Goal: Transaction & Acquisition: Subscribe to service/newsletter

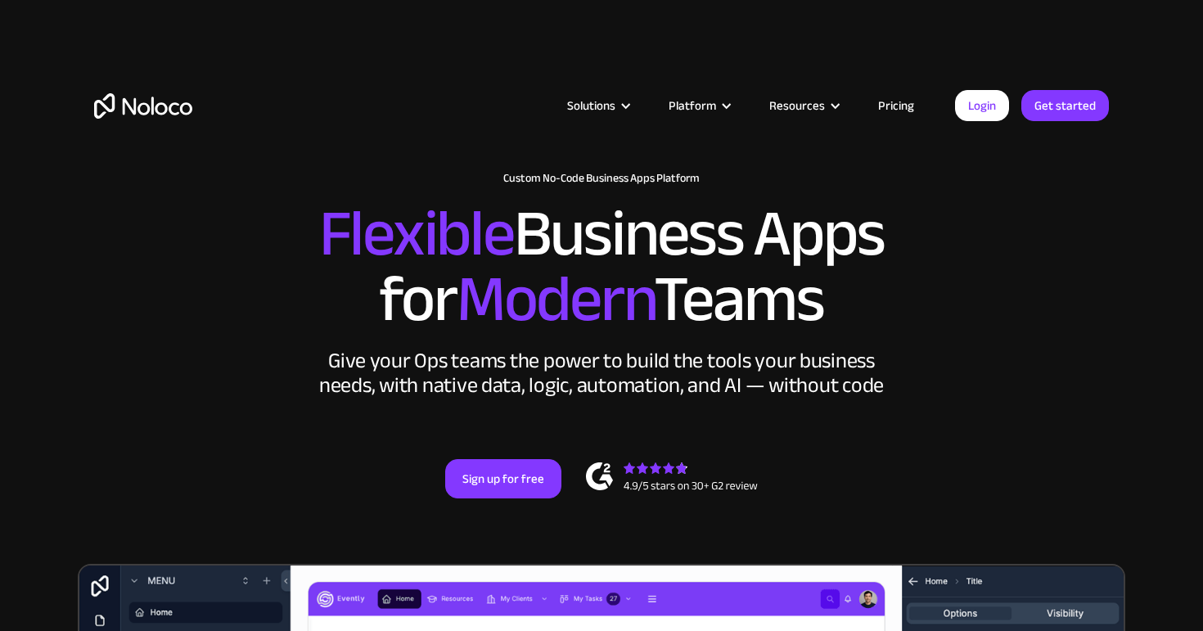
click at [887, 102] on link "Pricing" at bounding box center [896, 105] width 77 height 21
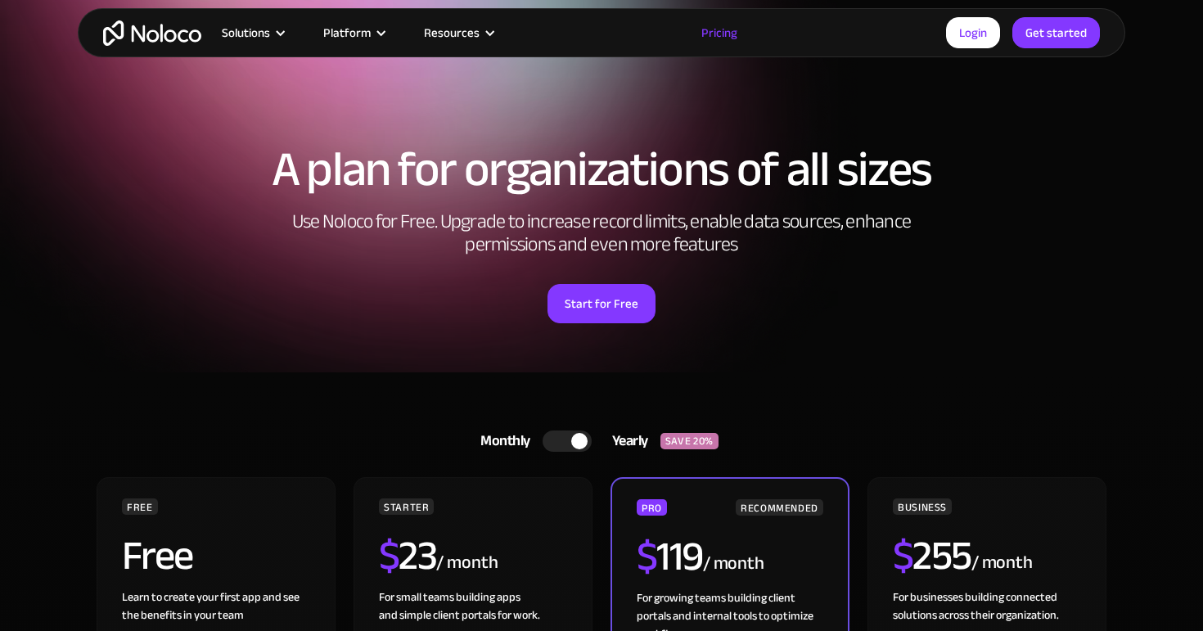
scroll to position [28, 0]
click at [557, 231] on h2 "Use Noloco for Free. Upgrade to increase record limits, enable data sources, en…" at bounding box center [601, 233] width 655 height 46
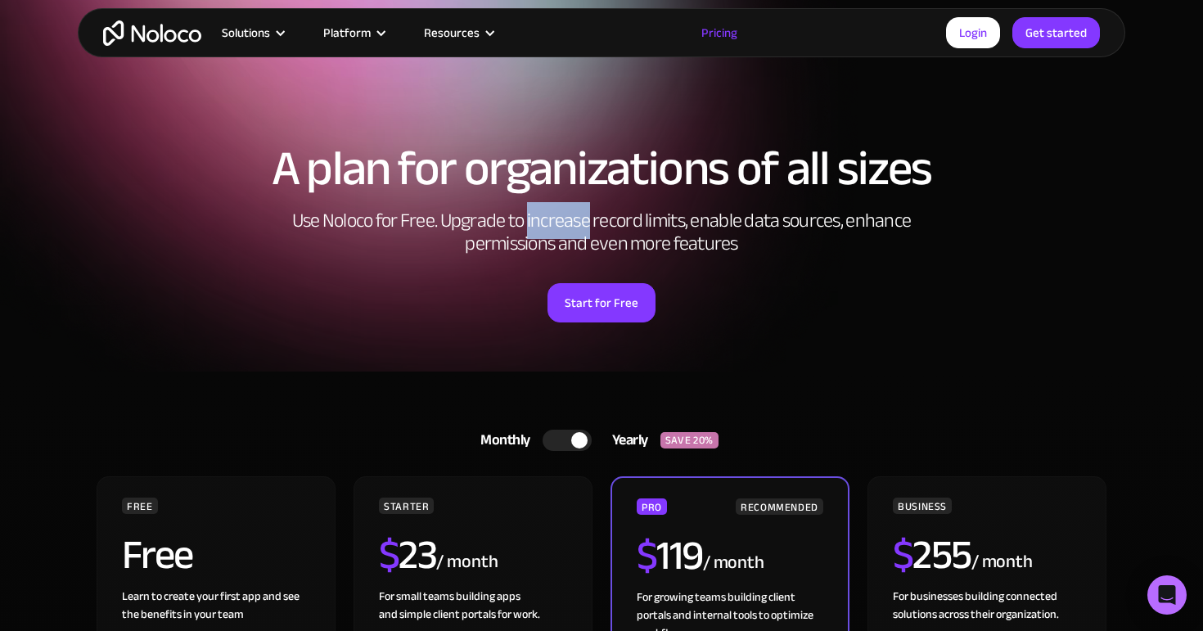
click at [557, 231] on h2 "Use Noloco for Free. Upgrade to increase record limits, enable data sources, en…" at bounding box center [601, 233] width 655 height 46
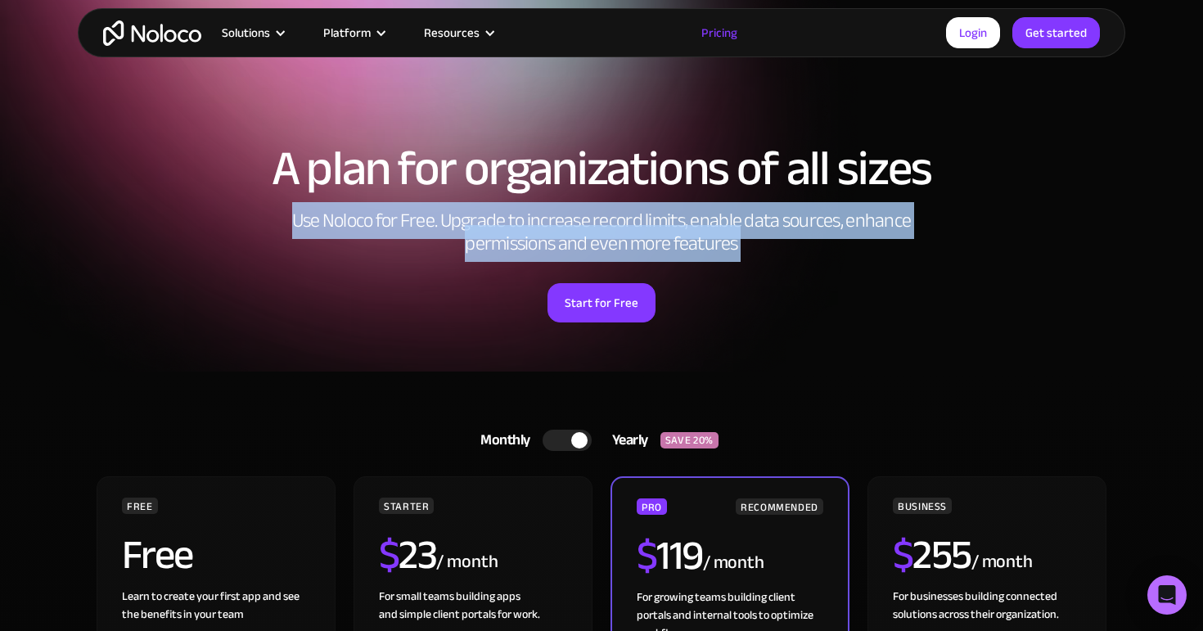
click at [557, 231] on h2 "Use Noloco for Free. Upgrade to increase record limits, enable data sources, en…" at bounding box center [601, 233] width 655 height 46
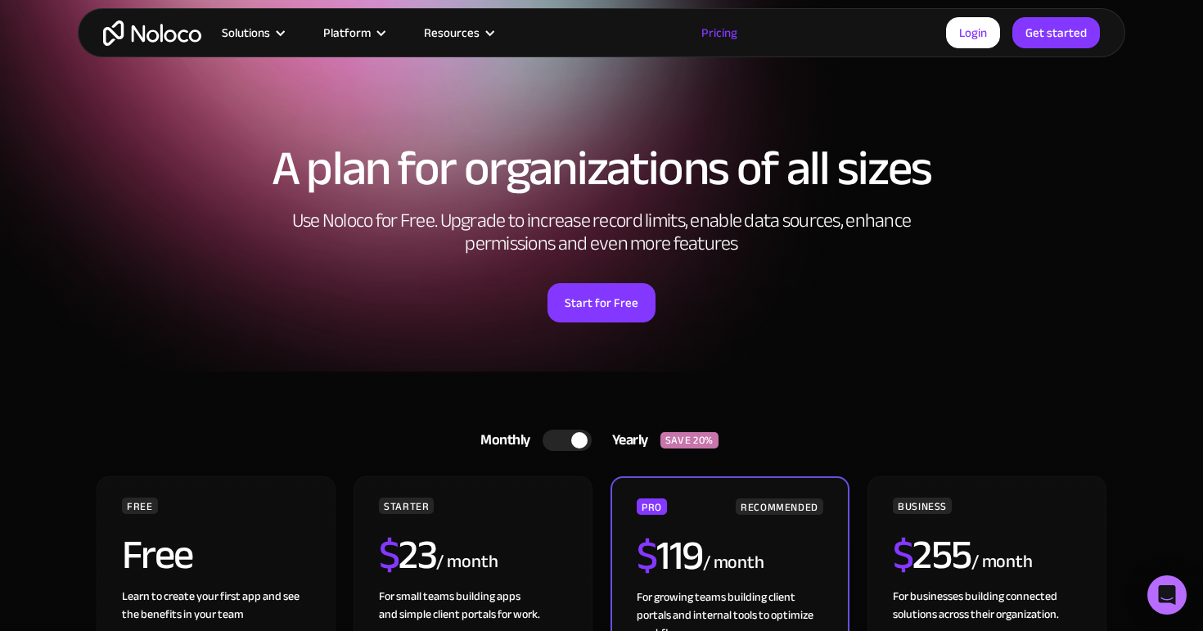
click at [828, 309] on div "Start for Free" at bounding box center [601, 297] width 1015 height 51
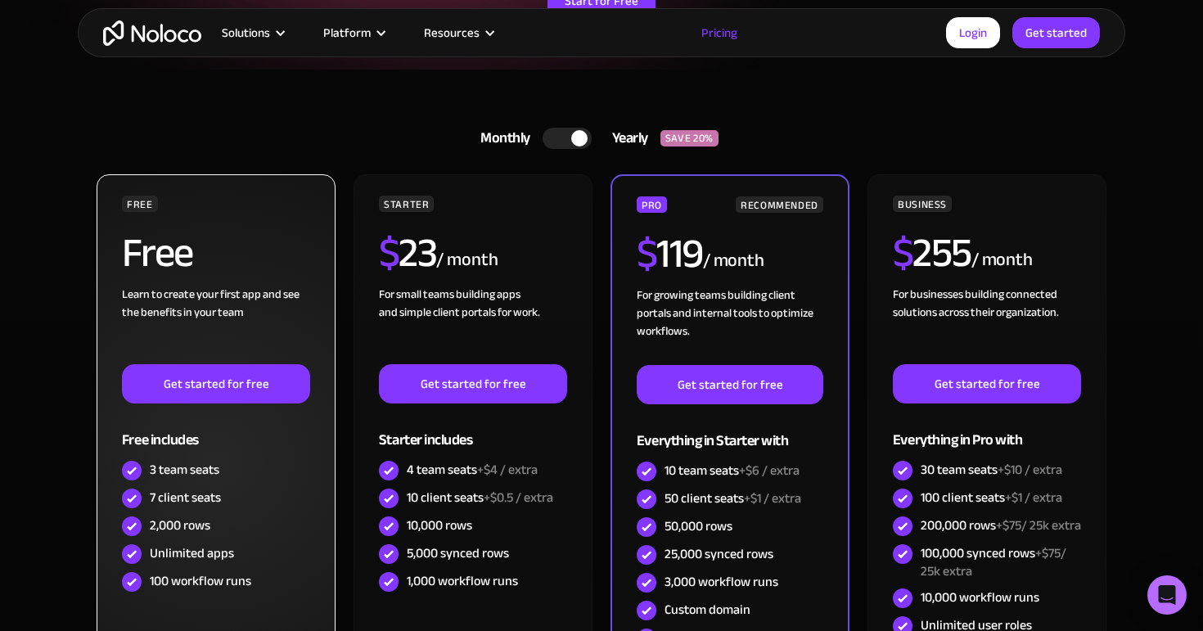
scroll to position [289, 0]
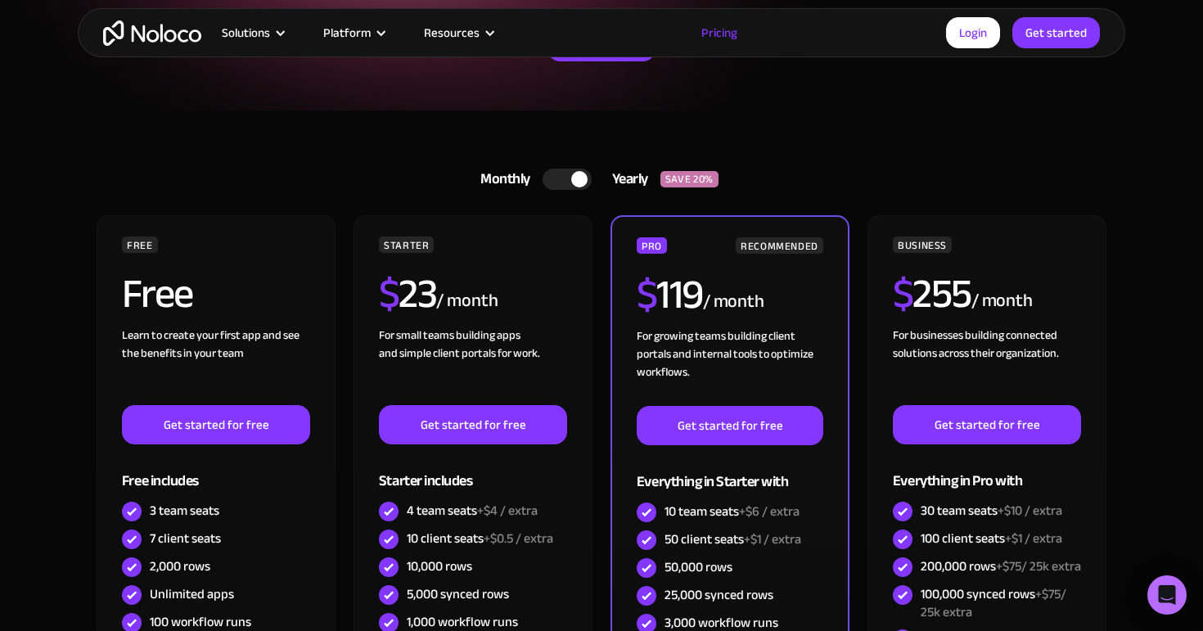
click at [567, 172] on div at bounding box center [567, 179] width 49 height 21
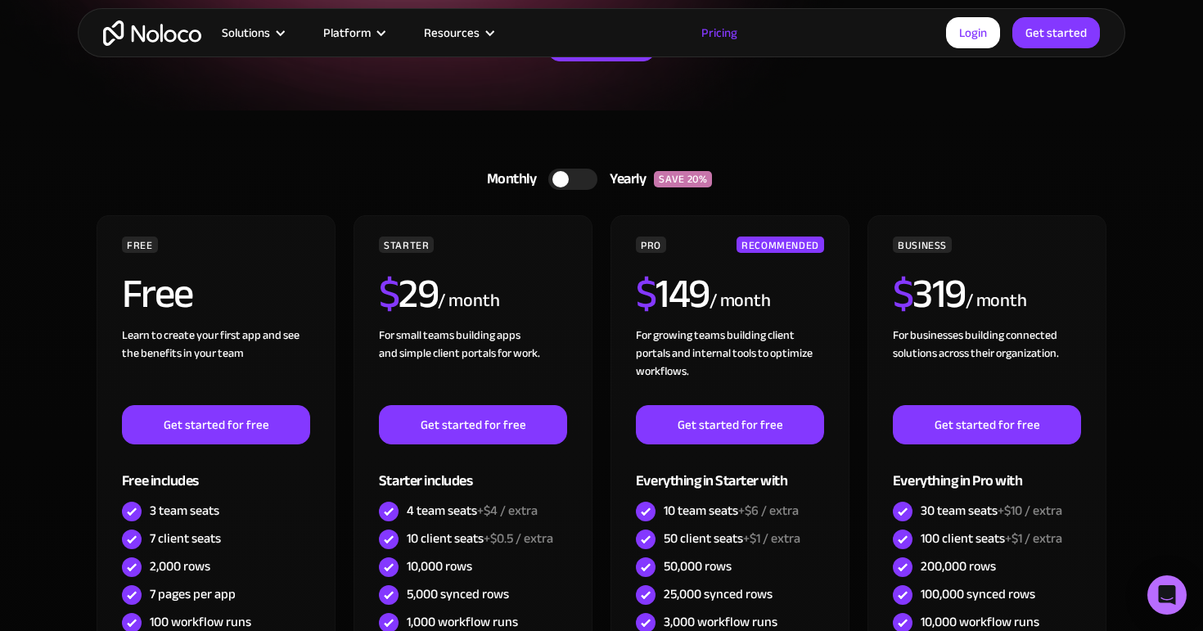
click at [574, 178] on div at bounding box center [572, 179] width 49 height 21
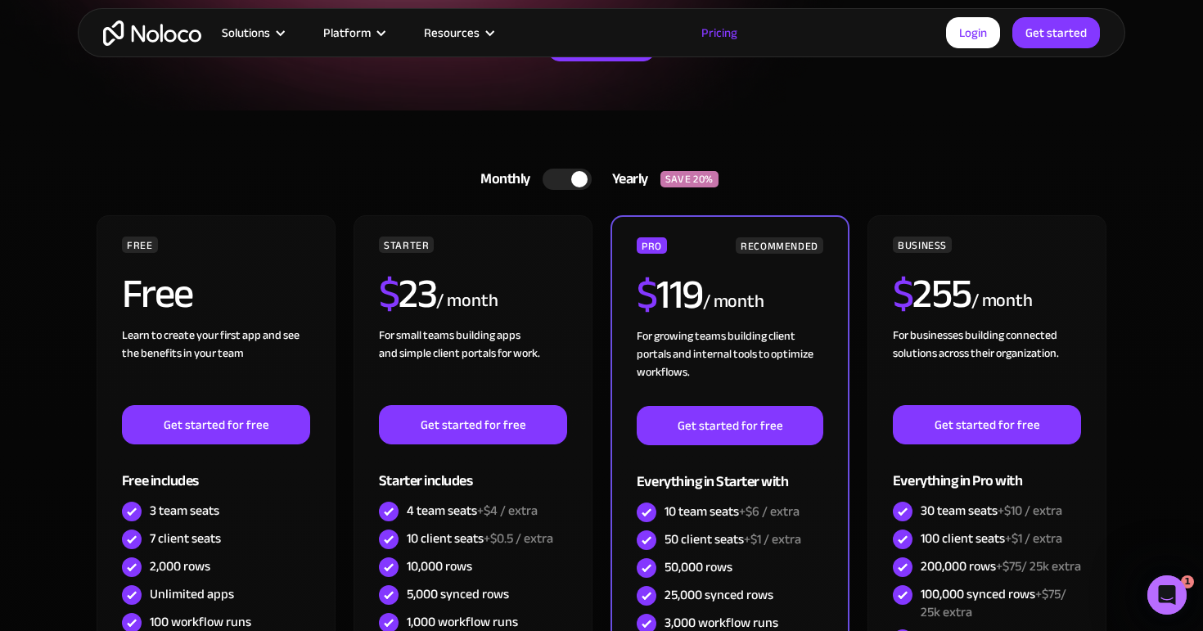
scroll to position [0, 0]
click at [574, 178] on div at bounding box center [579, 179] width 16 height 16
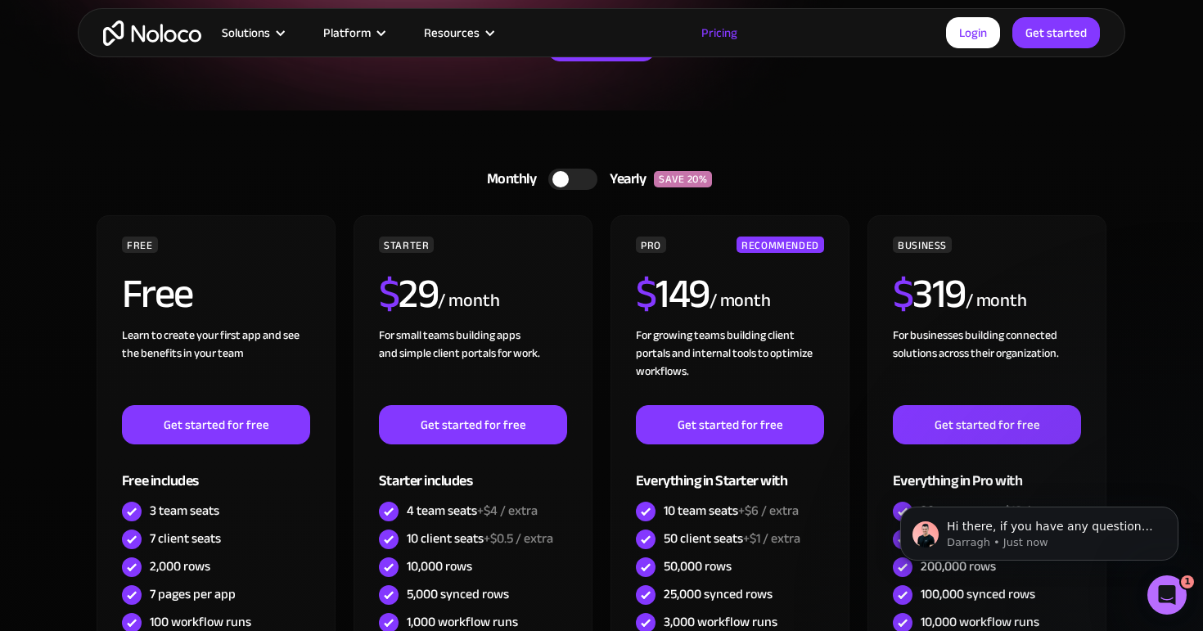
click at [574, 178] on div at bounding box center [572, 179] width 49 height 21
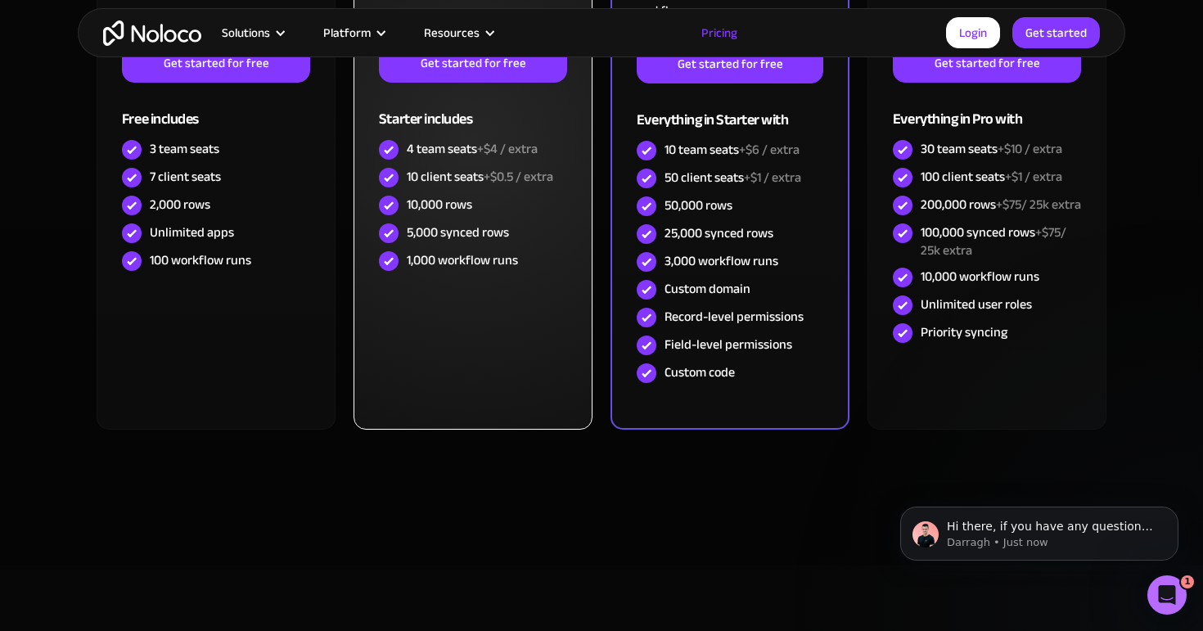
scroll to position [601, 0]
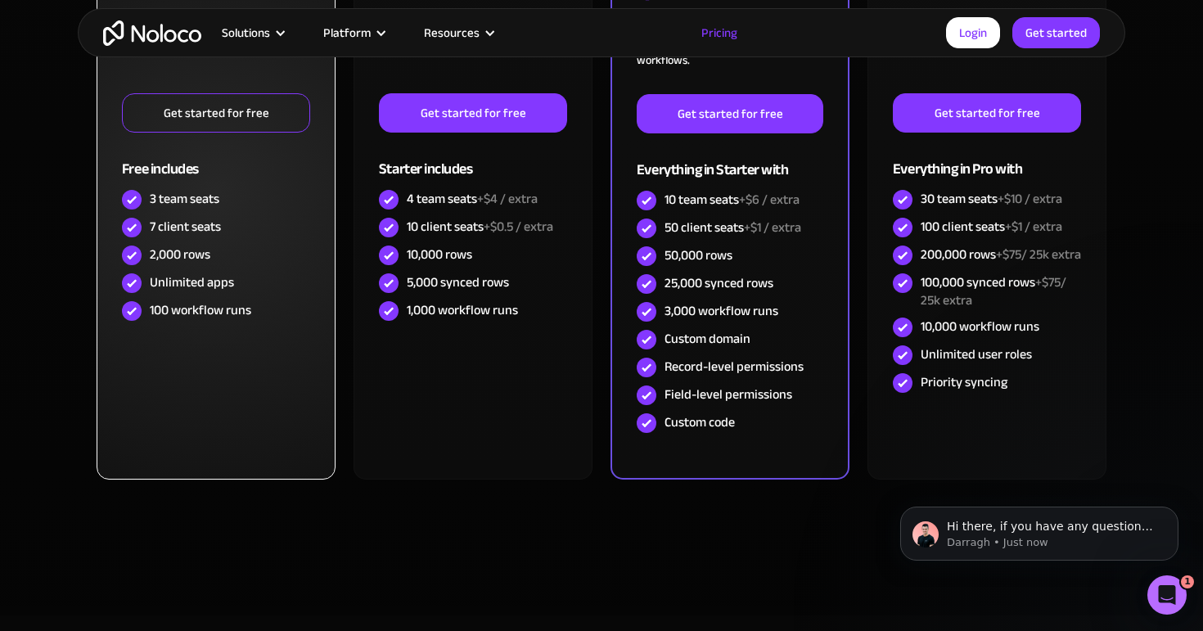
click at [216, 121] on link "Get started for free" at bounding box center [216, 112] width 188 height 39
